Goal: Use online tool/utility: Utilize a website feature to perform a specific function

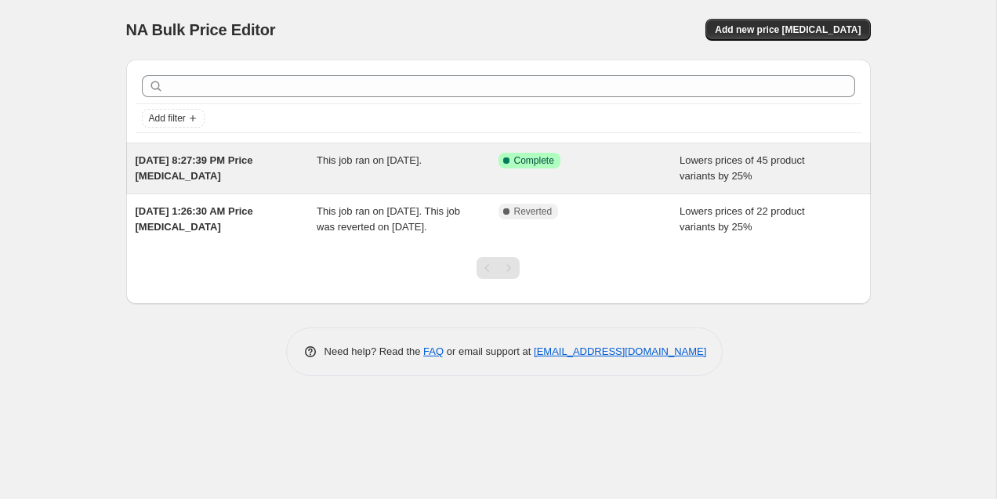
click at [432, 179] on div "This job ran on [DATE]." at bounding box center [408, 168] width 182 height 31
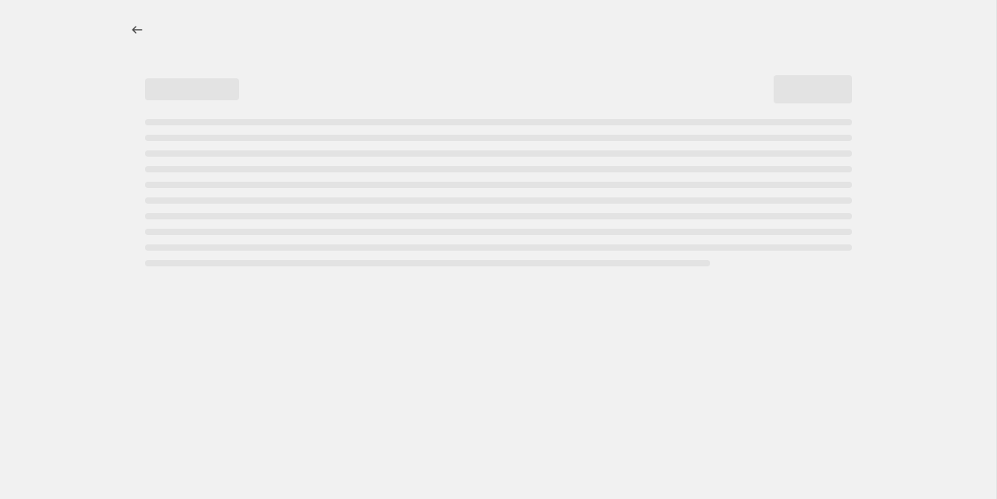
select select "percentage"
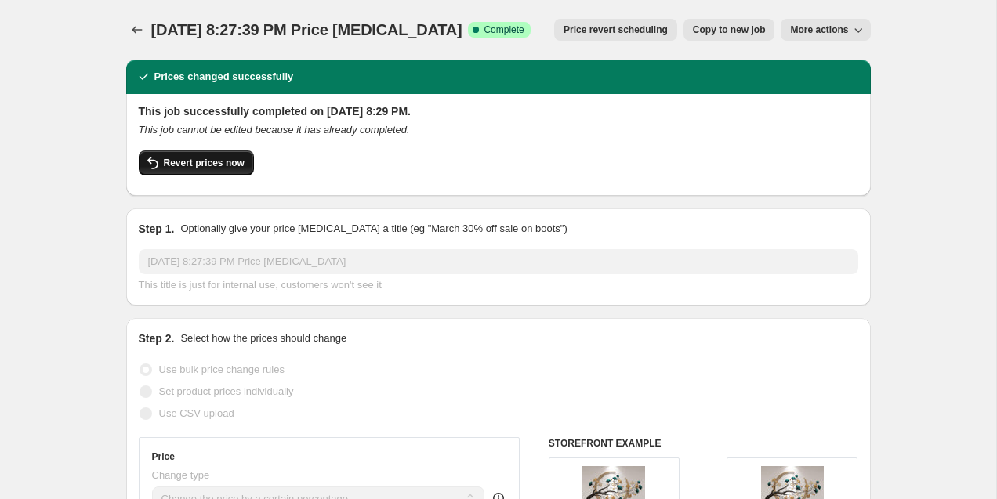
click at [205, 162] on span "Revert prices now" at bounding box center [204, 163] width 81 height 13
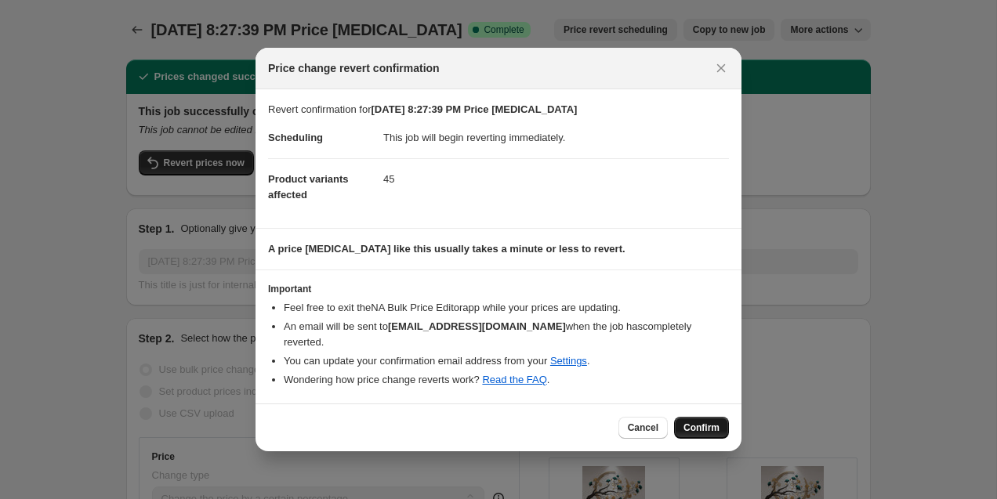
click at [710, 423] on span "Confirm" at bounding box center [702, 428] width 36 height 13
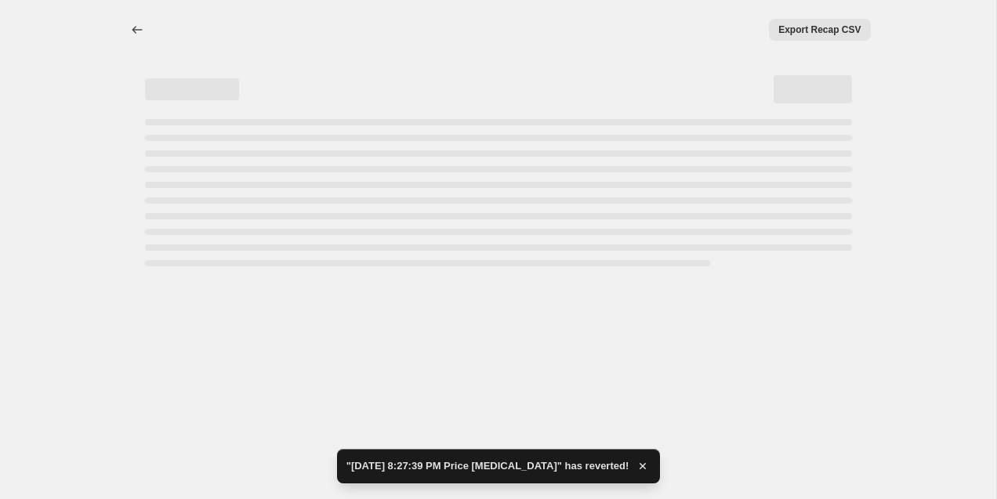
select select "percentage"
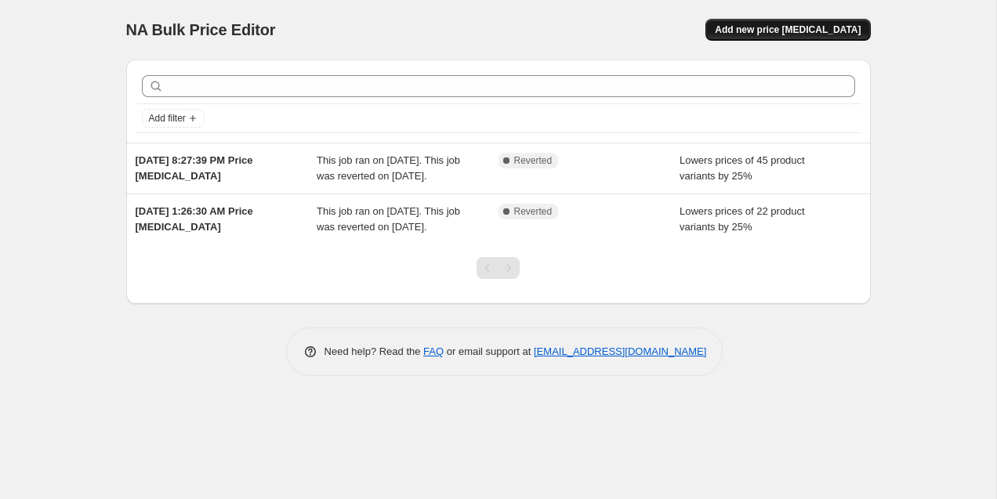
click at [815, 33] on span "Add new price [MEDICAL_DATA]" at bounding box center [788, 30] width 146 height 13
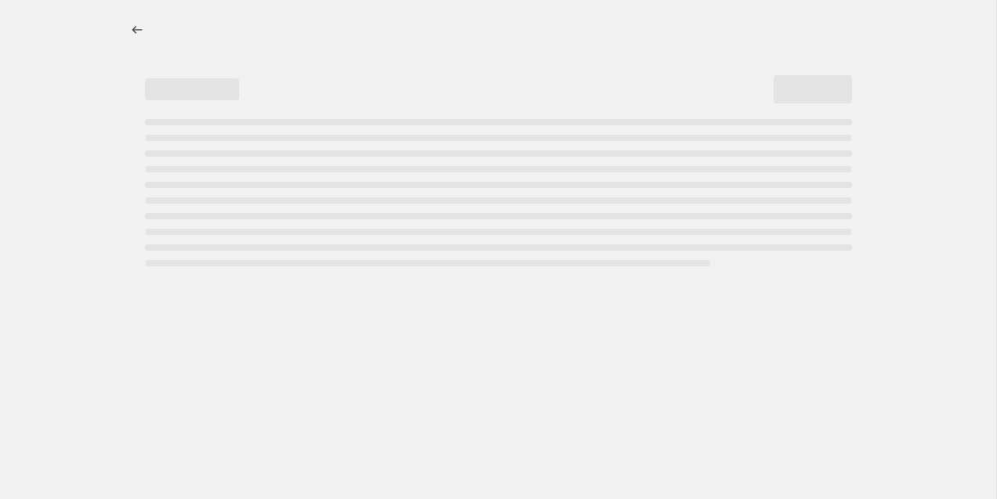
select select "percentage"
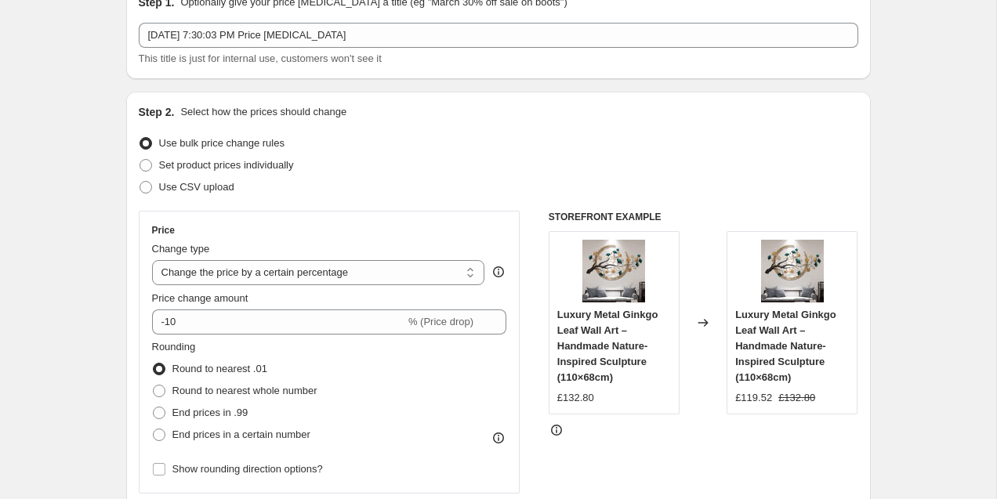
scroll to position [102, 0]
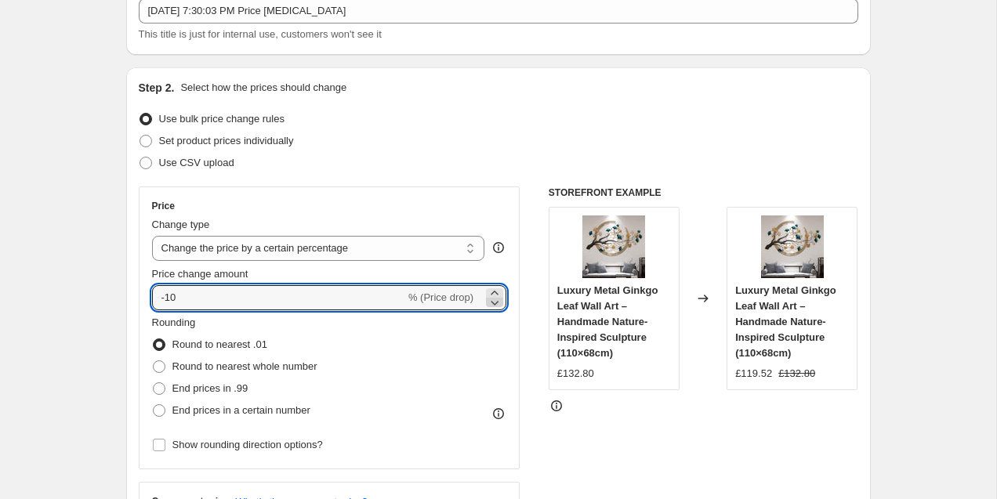
click at [499, 304] on icon at bounding box center [495, 303] width 16 height 16
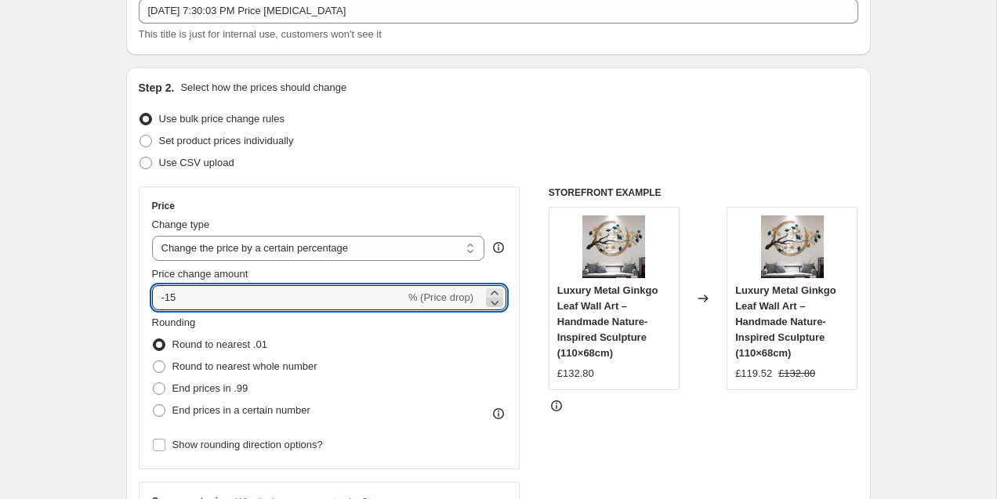
click at [499, 304] on icon at bounding box center [495, 303] width 16 height 16
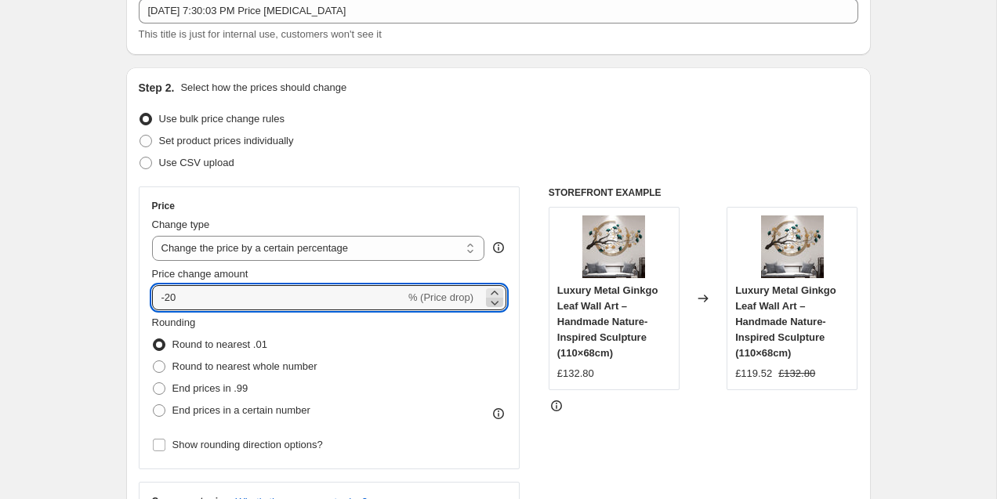
click at [499, 304] on icon at bounding box center [495, 303] width 16 height 16
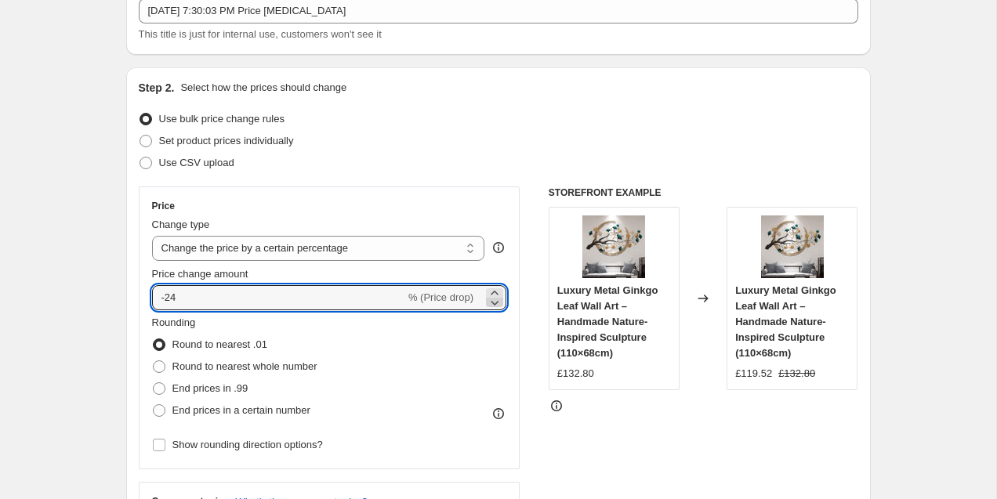
type input "-25"
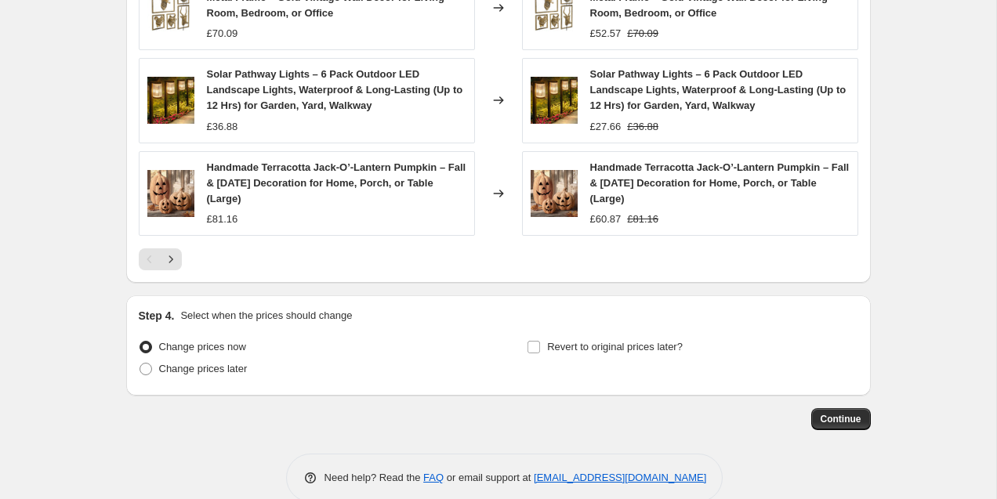
scroll to position [1132, 0]
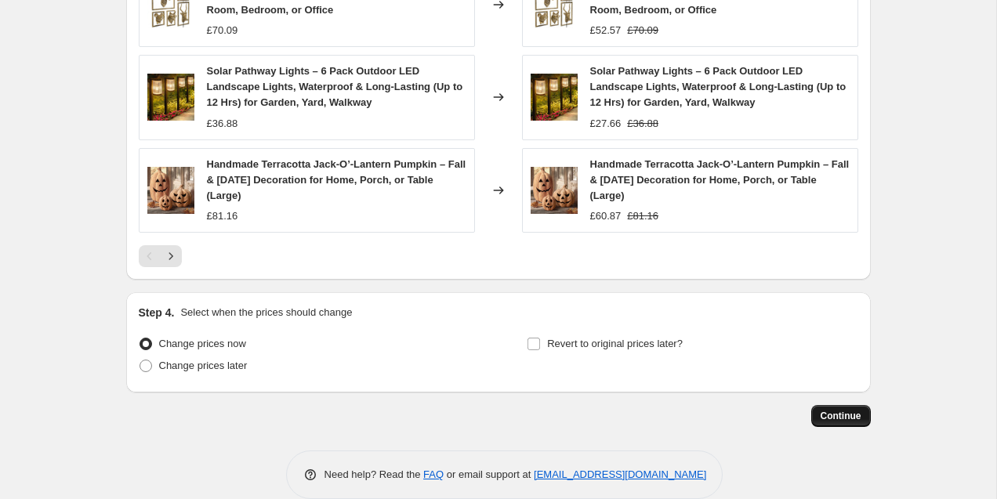
click at [829, 405] on button "Continue" at bounding box center [841, 416] width 60 height 22
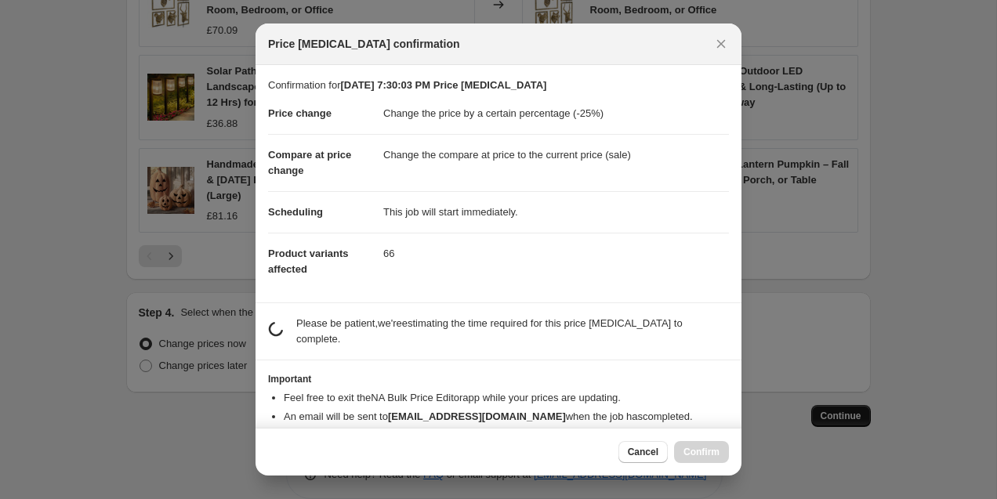
scroll to position [0, 0]
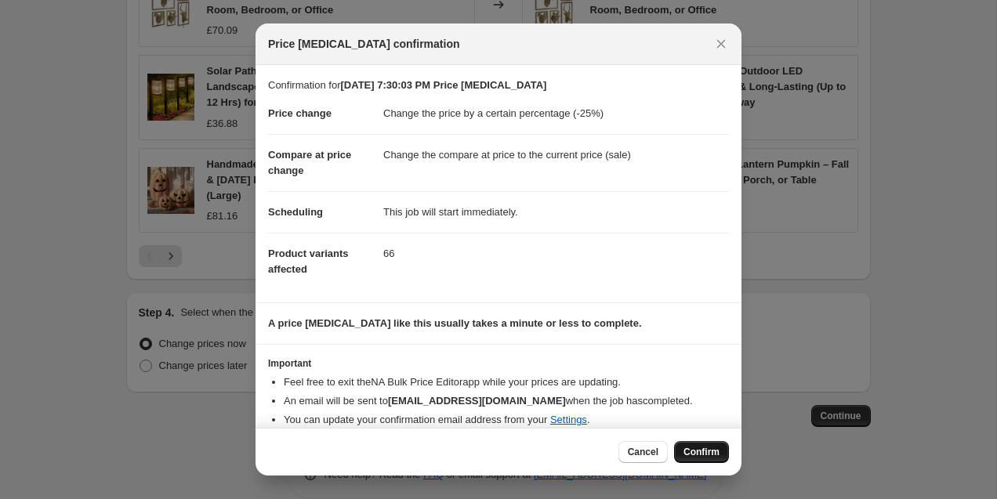
click at [717, 456] on span "Confirm" at bounding box center [702, 452] width 36 height 13
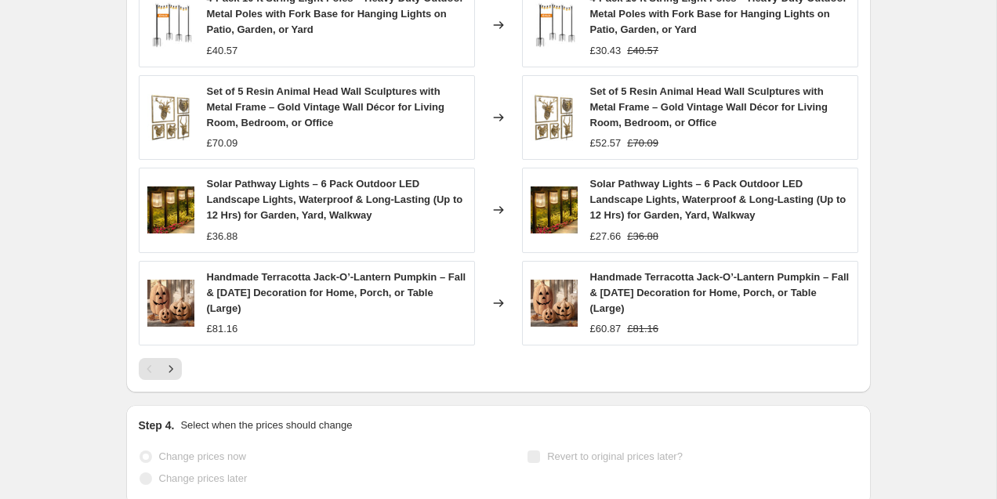
scroll to position [1173, 0]
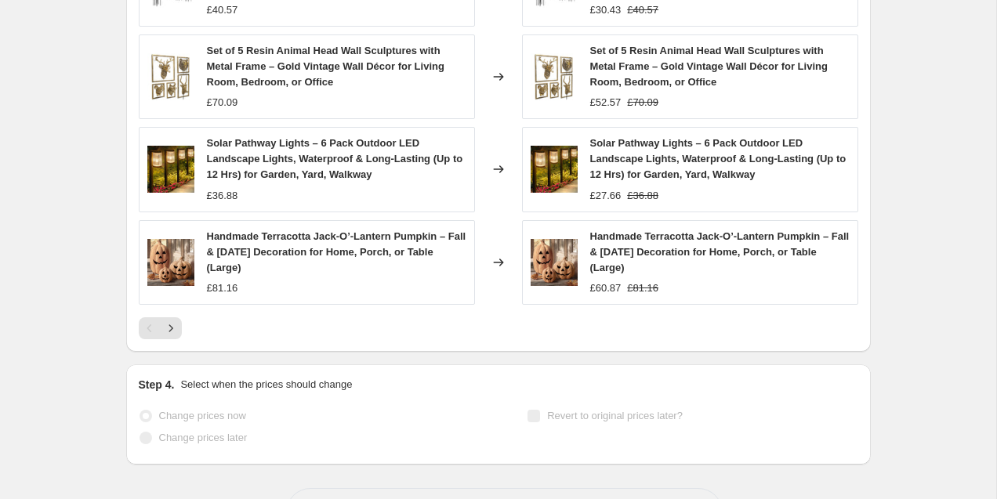
select select "percentage"
